Goal: Information Seeking & Learning: Learn about a topic

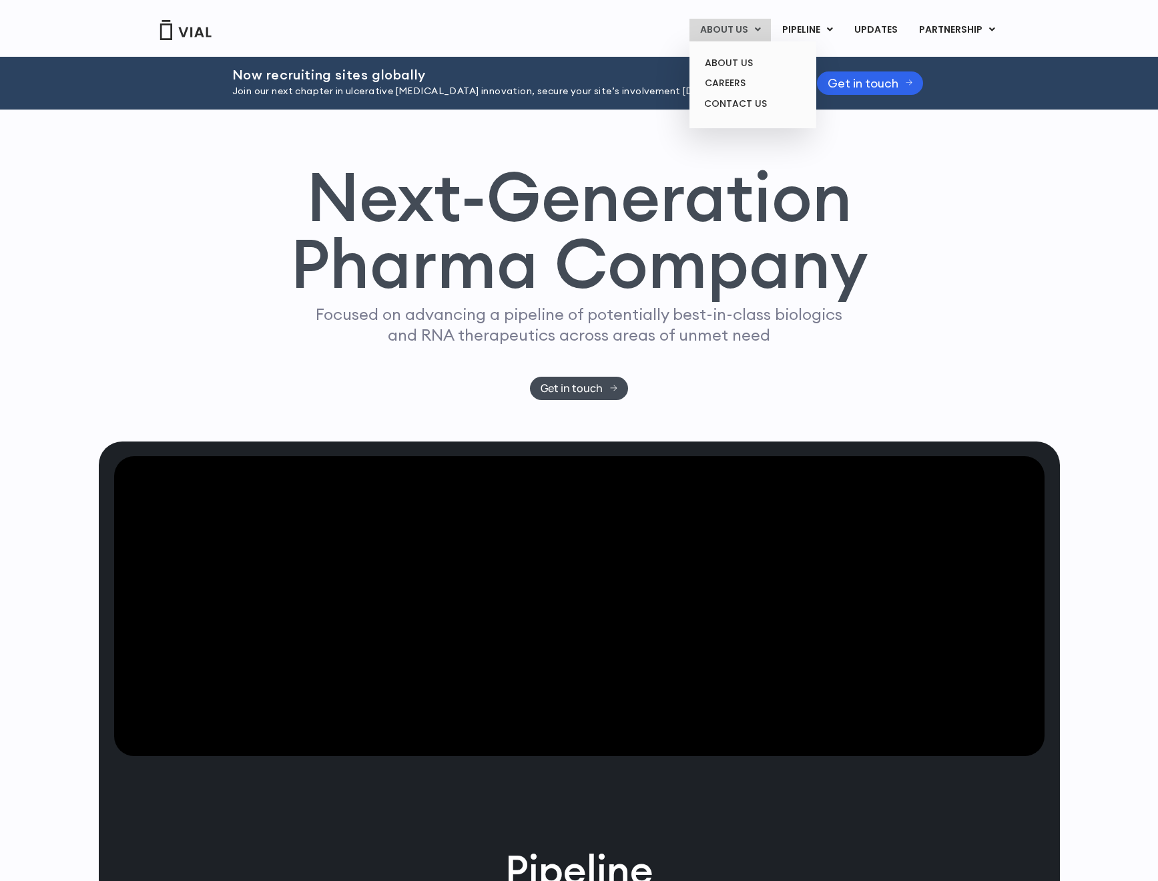
click at [729, 23] on link "ABOUT US" at bounding box center [730, 30] width 81 height 23
click at [745, 65] on link "ABOUT US" at bounding box center [752, 63] width 117 height 21
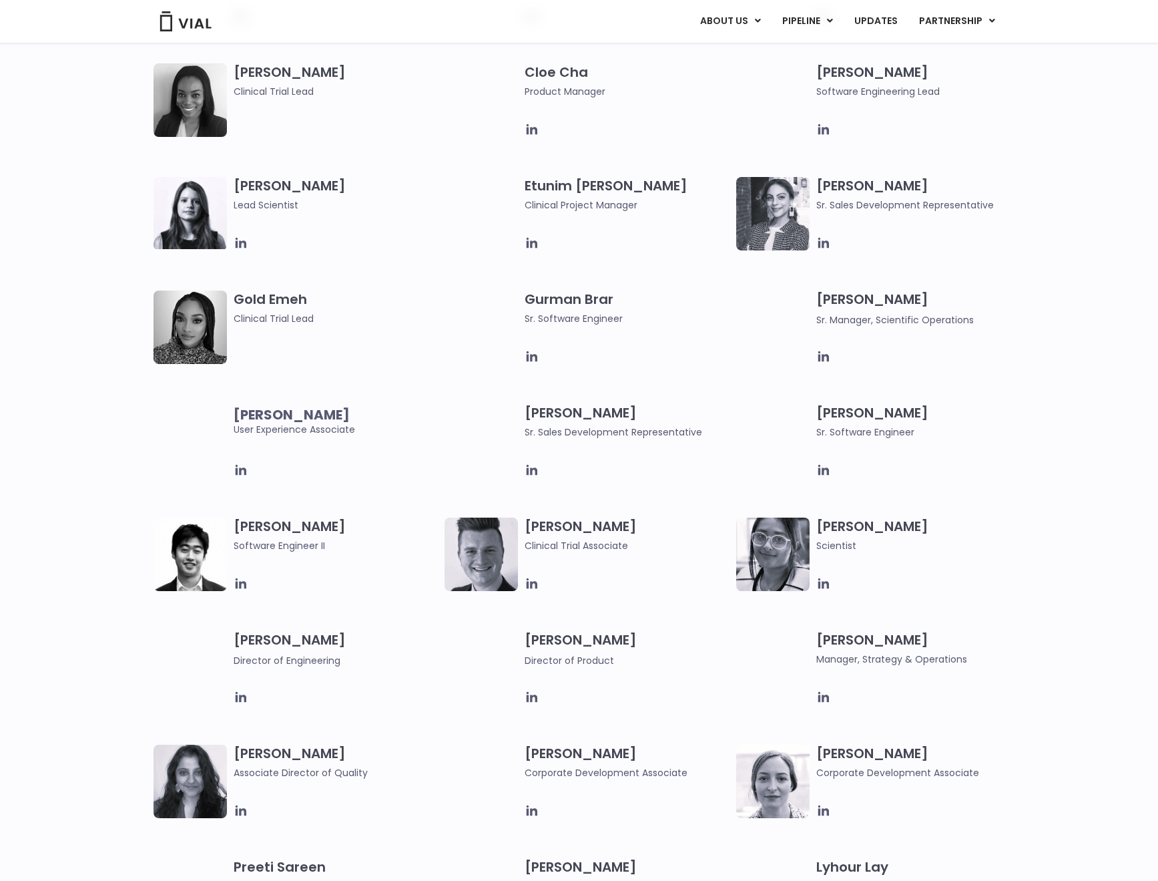
scroll to position [1172, 0]
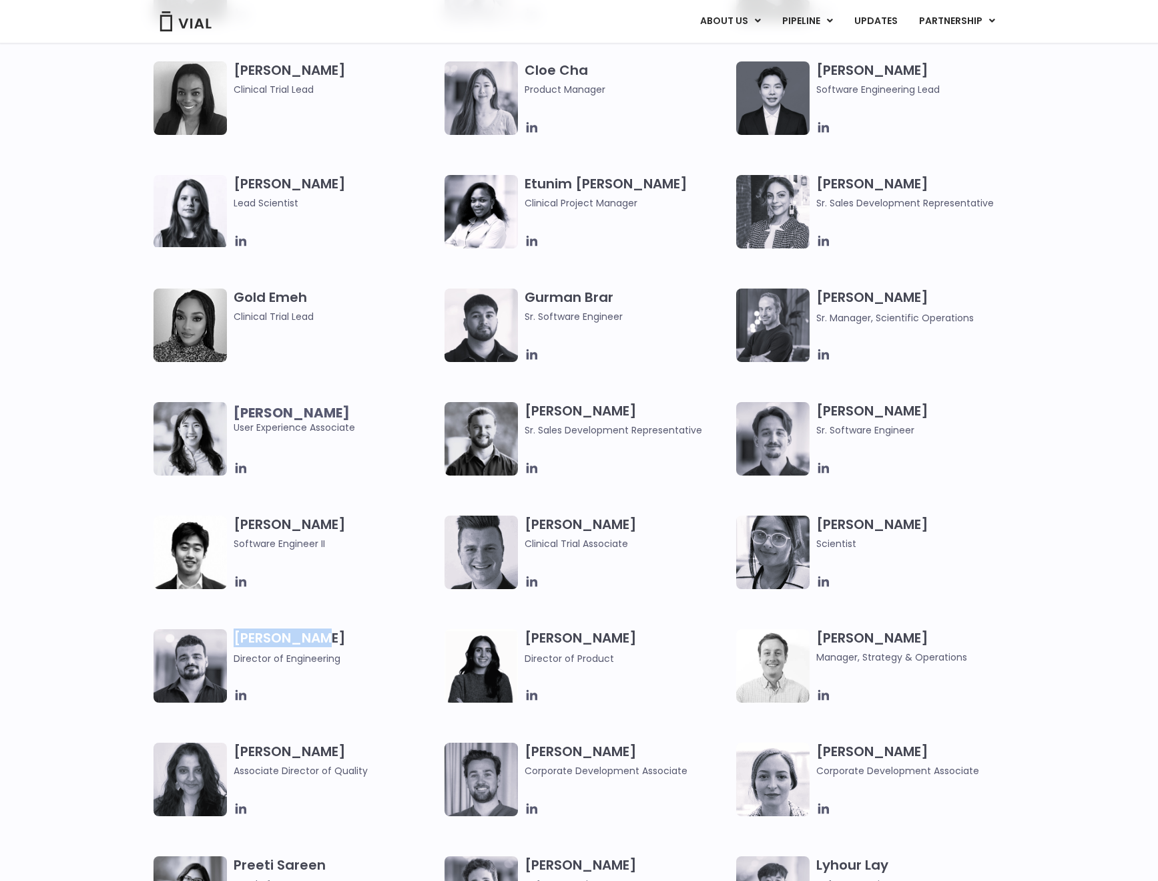
click at [323, 632] on div "[PERSON_NAME] Lead Scientist Etunim [PERSON_NAME] Clinical Project Manager [PER…" at bounding box center [591, 629] width 875 height 908
click at [307, 634] on h3 "Igor Corrêa Director of Engineering" at bounding box center [336, 647] width 205 height 37
